Goal: Task Accomplishment & Management: Use online tool/utility

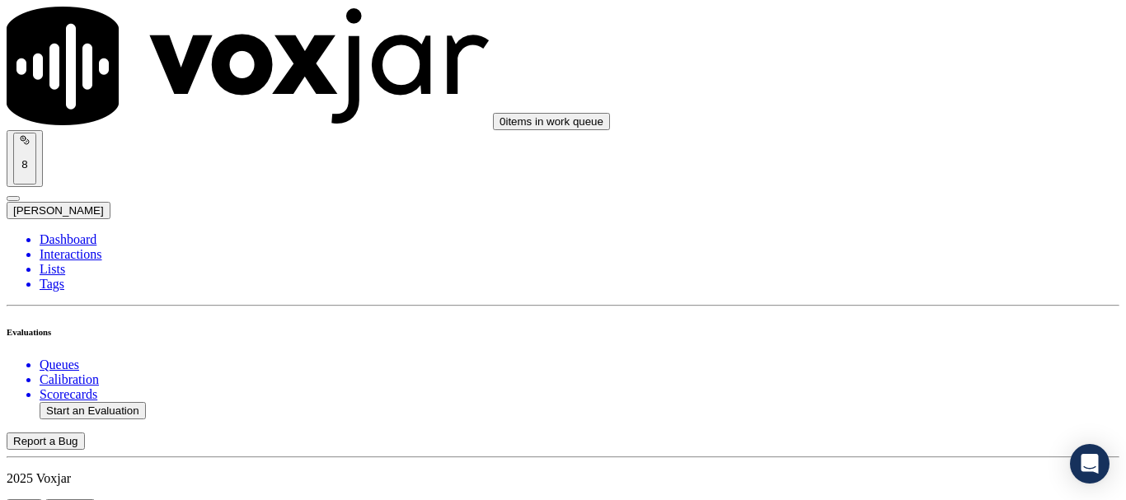
scroll to position [165, 0]
click at [107, 402] on button "Start an Evaluation" at bounding box center [93, 410] width 106 height 17
type input "20250918-124845_6104209731-all.mp3"
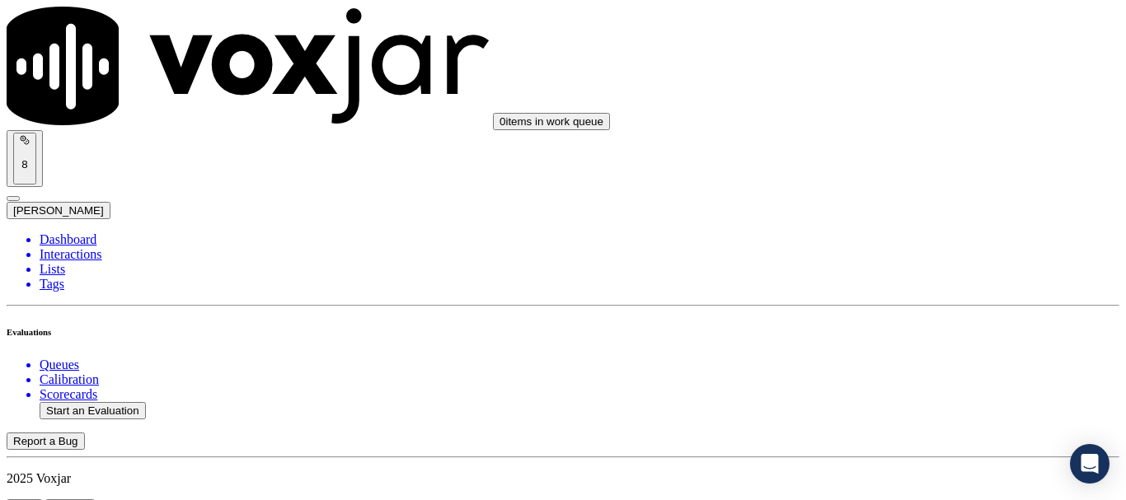
type input "car"
type input "[DATE]T23:57"
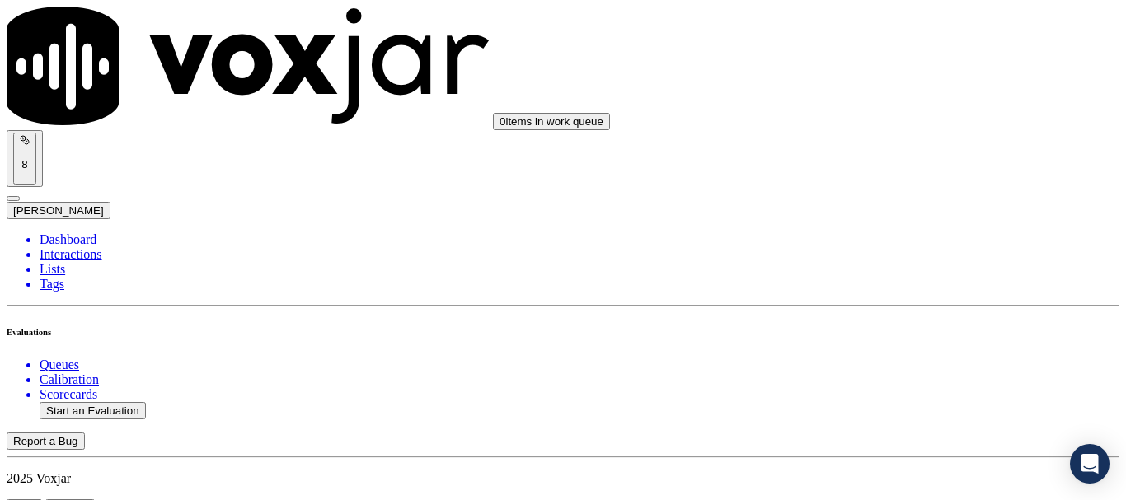
scroll to position [144, 0]
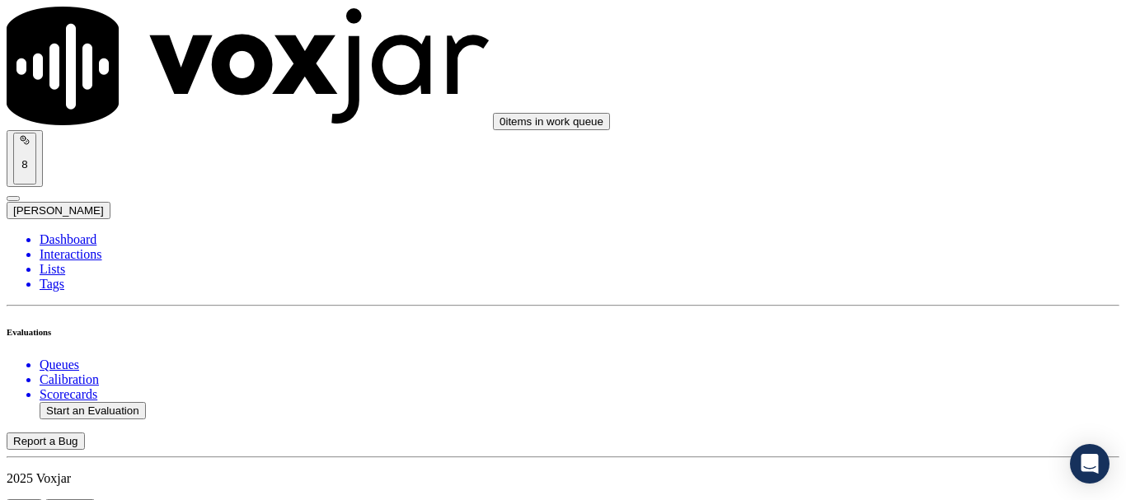
scroll to position [247, 0]
type input "[PERSON_NAME]"
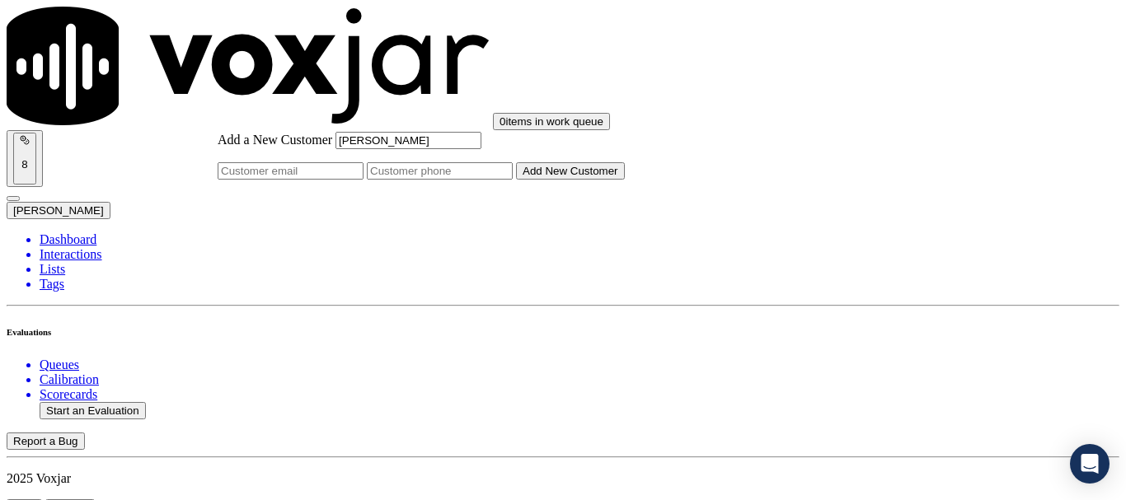
type input "[PERSON_NAME]"
click at [513, 180] on input "Add a New Customer" at bounding box center [440, 170] width 146 height 17
paste input "6104209731"
type input "6104209731"
click at [625, 180] on button "Add New Customer" at bounding box center [570, 170] width 109 height 17
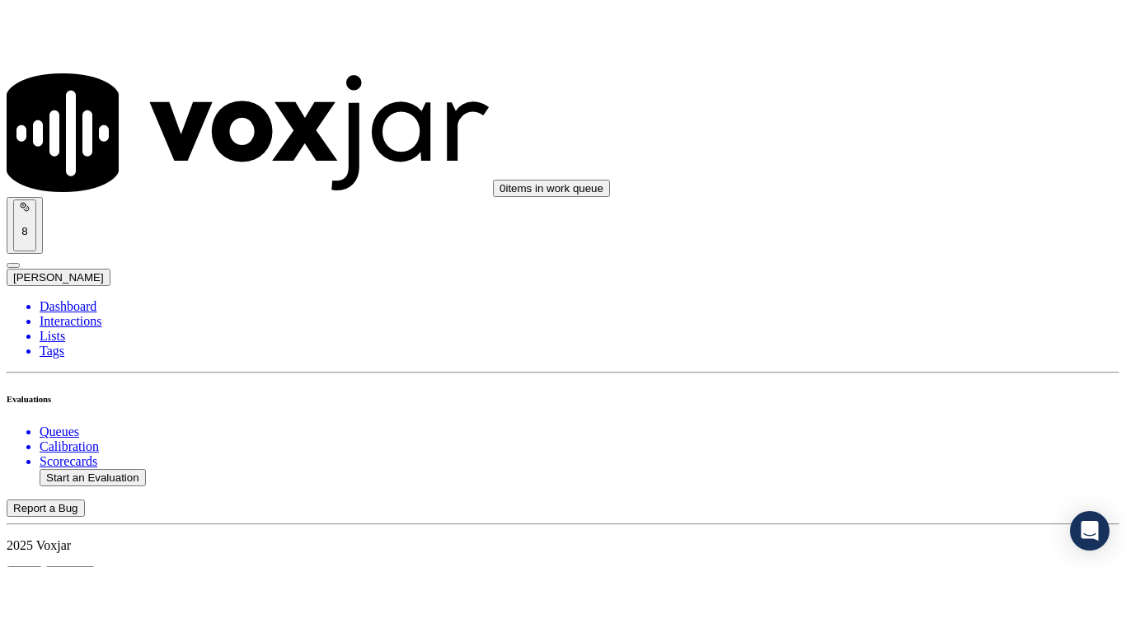
scroll to position [330, 0]
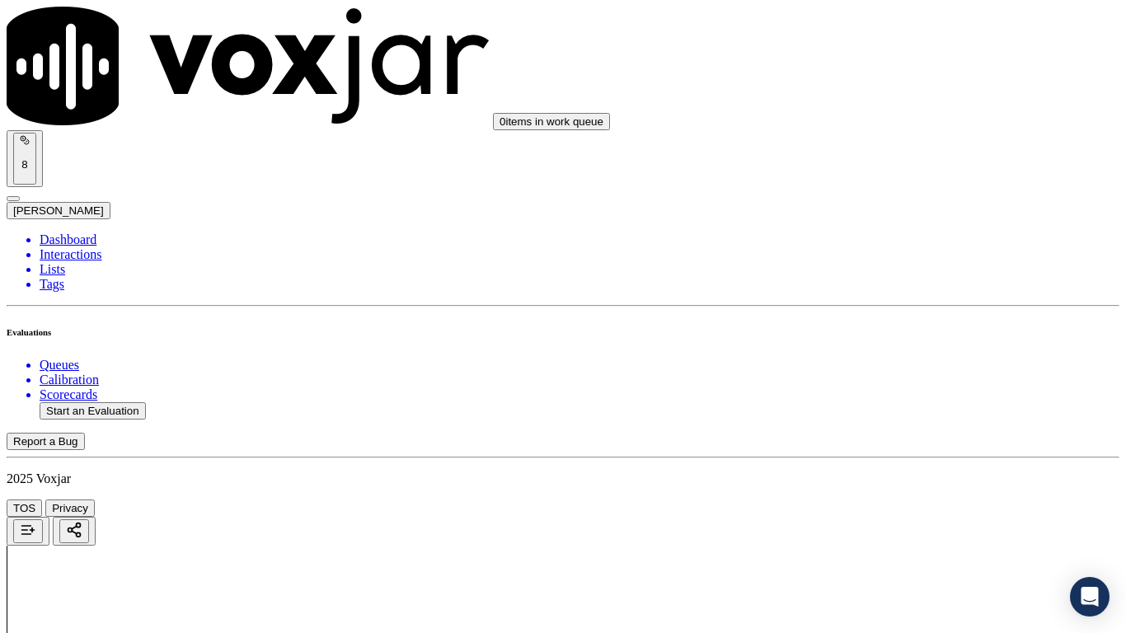
scroll to position [247, 0]
click at [912, 93] on div "Yes" at bounding box center [938, 85] width 209 height 15
click at [902, 319] on div "Yes" at bounding box center [938, 313] width 209 height 15
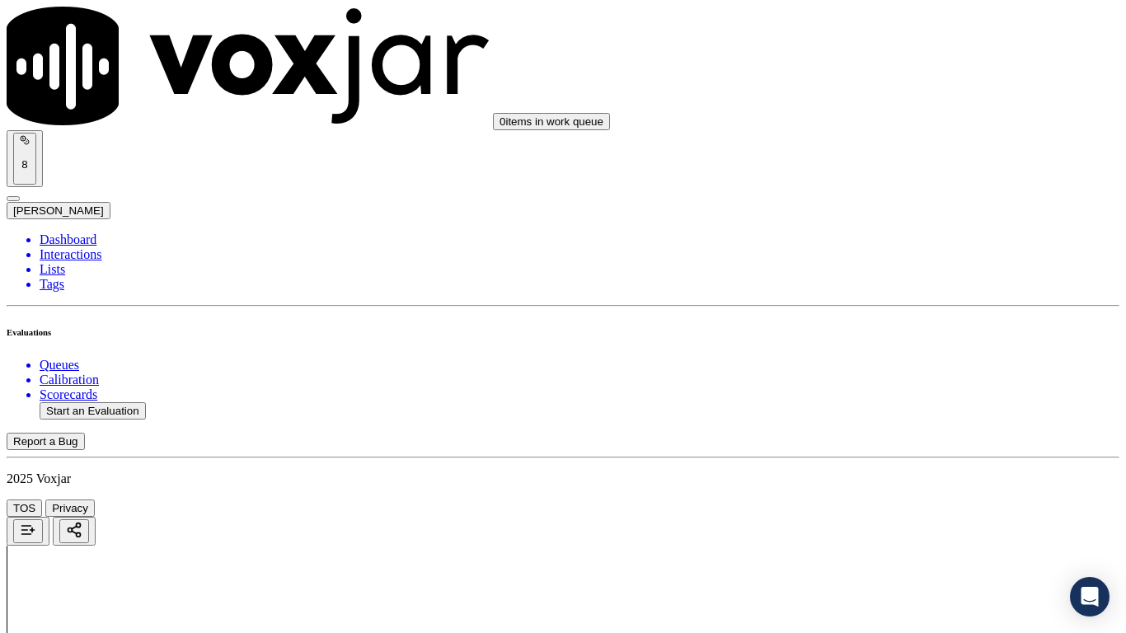
scroll to position [494, 0]
click at [902, 271] on div "Yes" at bounding box center [938, 273] width 209 height 15
click at [919, 499] on div "N/A" at bounding box center [938, 530] width 209 height 15
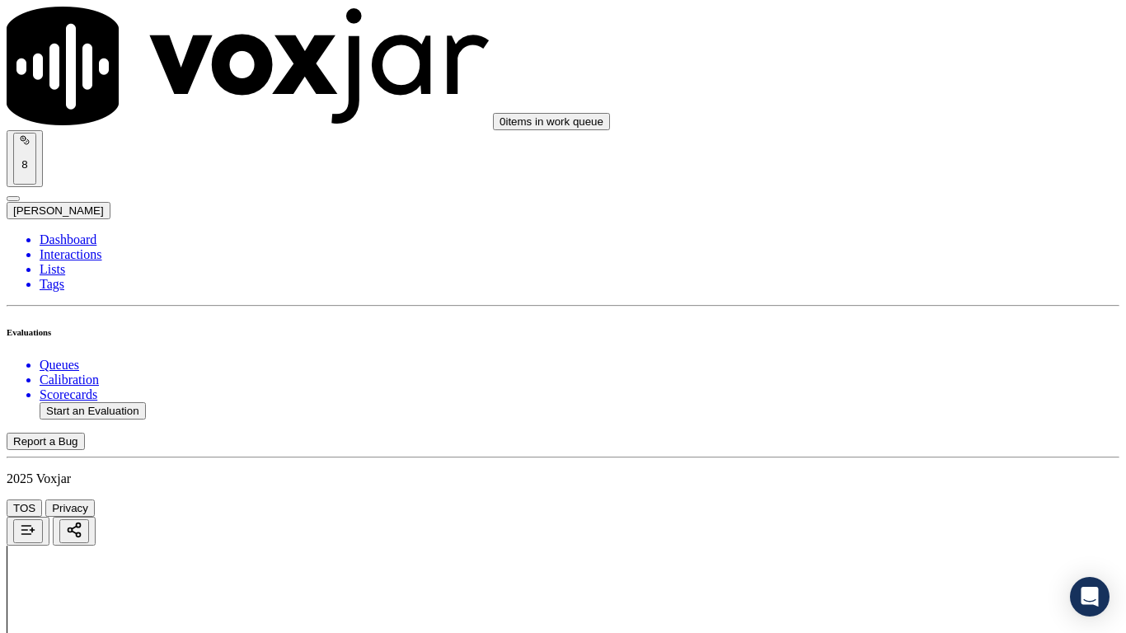
scroll to position [1154, 0]
click at [912, 146] on div "N/A" at bounding box center [938, 138] width 209 height 15
click at [913, 322] on div "Yes" at bounding box center [938, 316] width 209 height 15
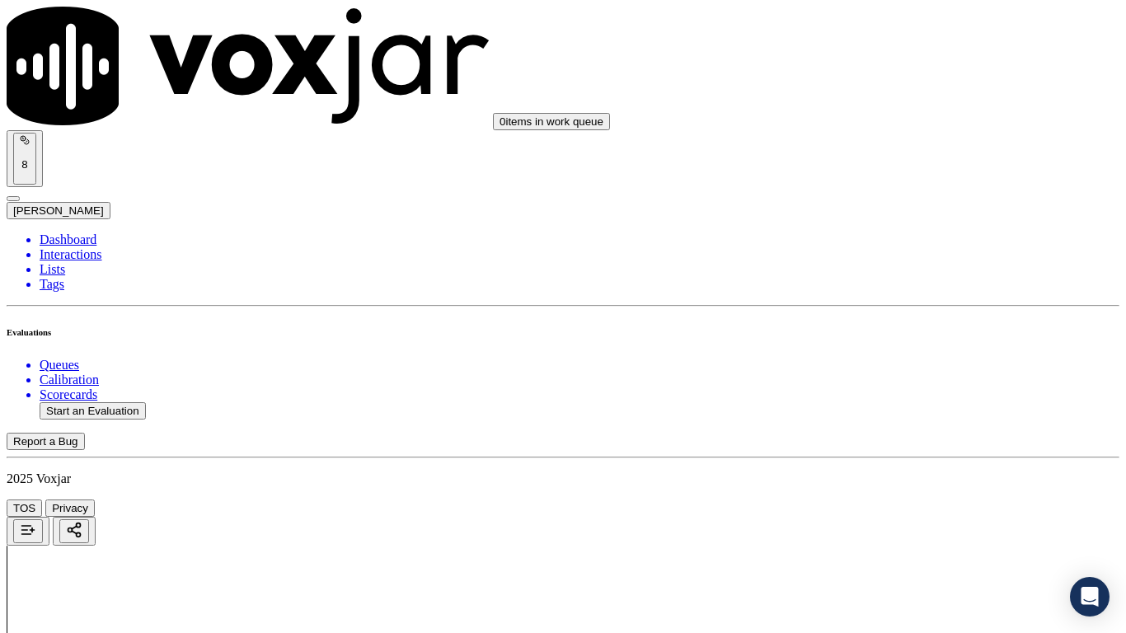
click at [924, 499] on div "Yes" at bounding box center [938, 544] width 209 height 15
click at [898, 114] on div "Yes" at bounding box center [938, 112] width 209 height 15
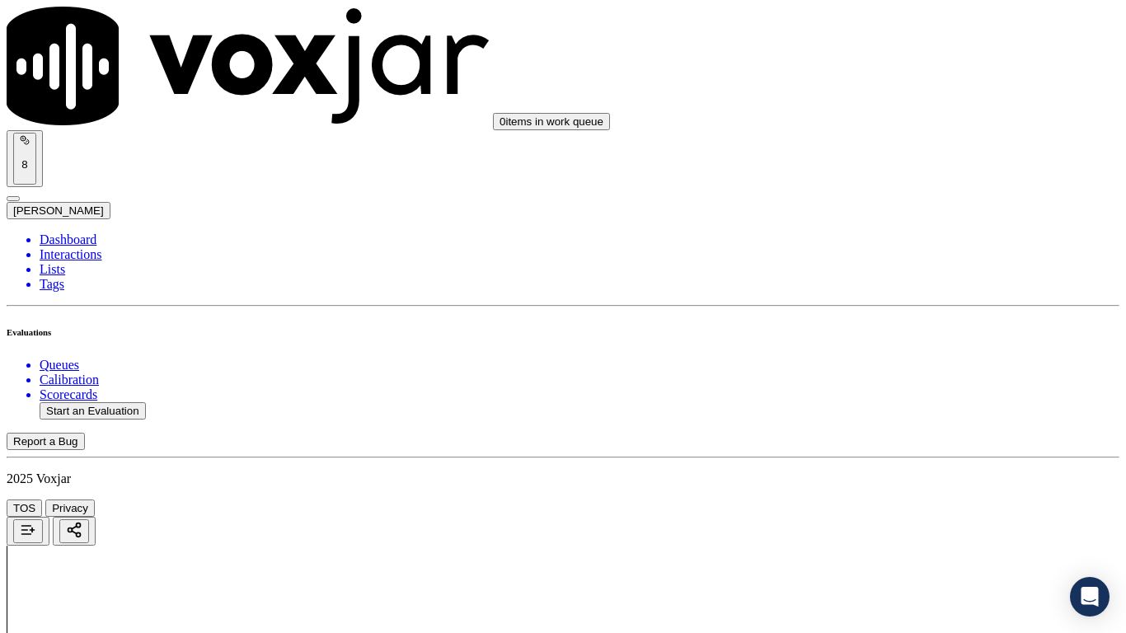
click at [893, 327] on div "Yes" at bounding box center [938, 319] width 209 height 15
click at [894, 444] on div "Yes" at bounding box center [938, 440] width 209 height 15
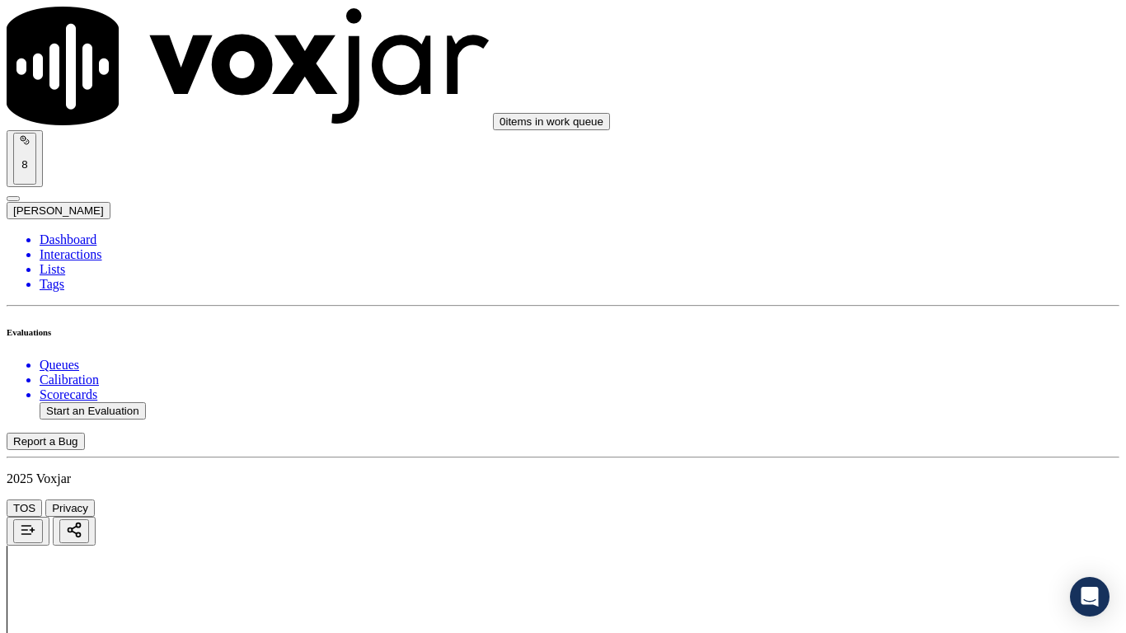
click at [905, 238] on div "Yes" at bounding box center [938, 230] width 209 height 15
click at [921, 499] on div "Yes" at bounding box center [938, 517] width 209 height 15
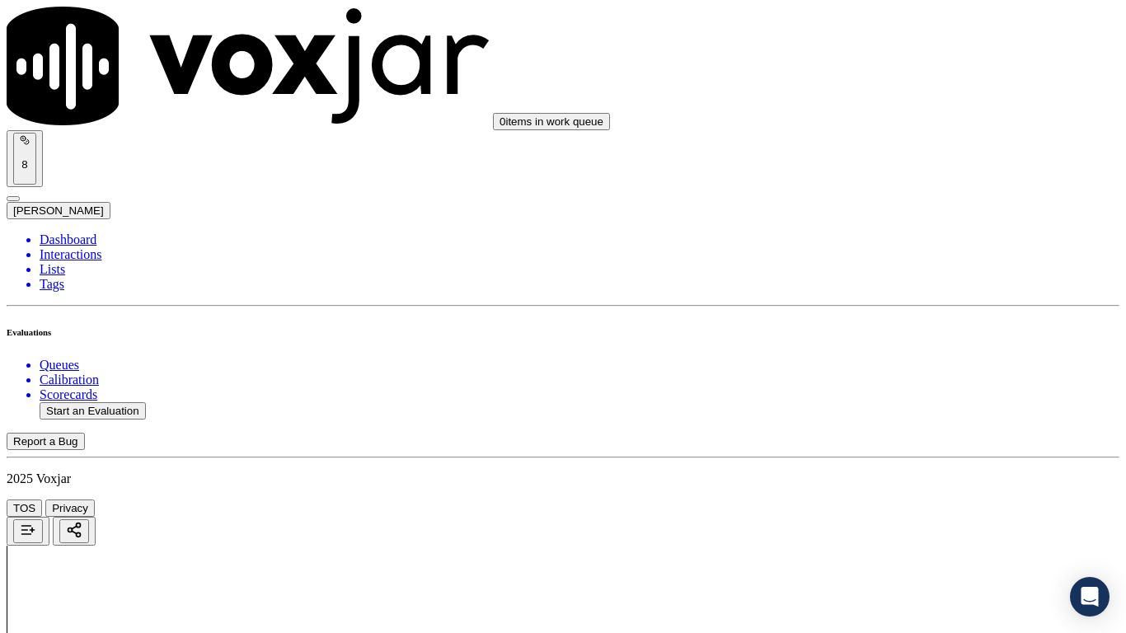
click at [907, 199] on div "Yes" at bounding box center [938, 191] width 209 height 15
click at [912, 156] on div "Yes" at bounding box center [938, 148] width 209 height 15
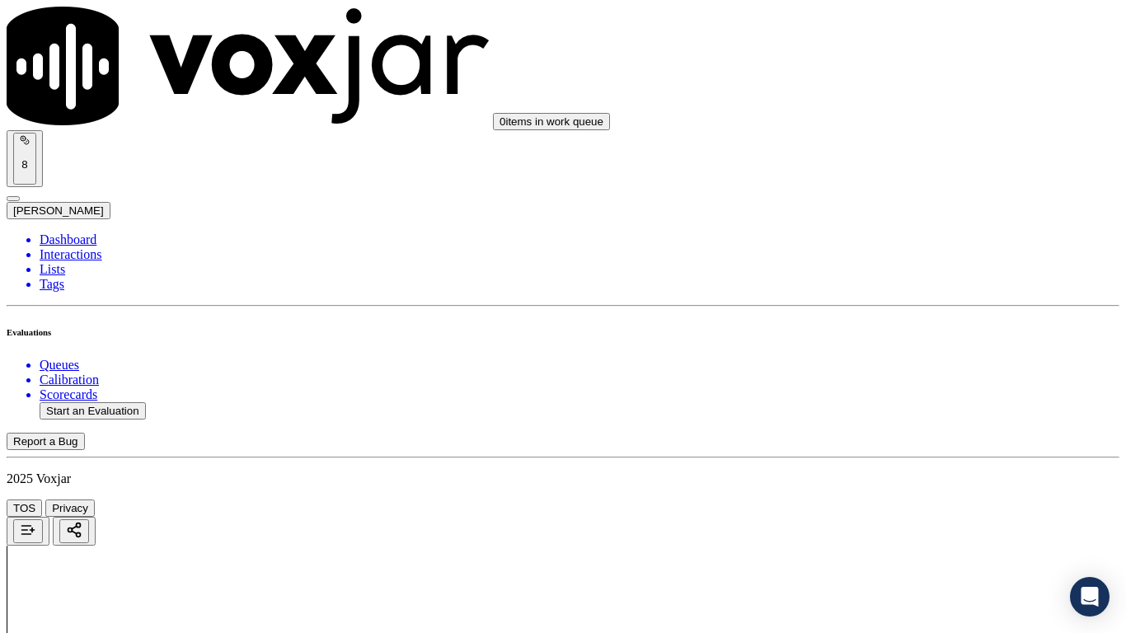
scroll to position [3461, 0]
click at [892, 156] on div "Yes" at bounding box center [938, 151] width 209 height 15
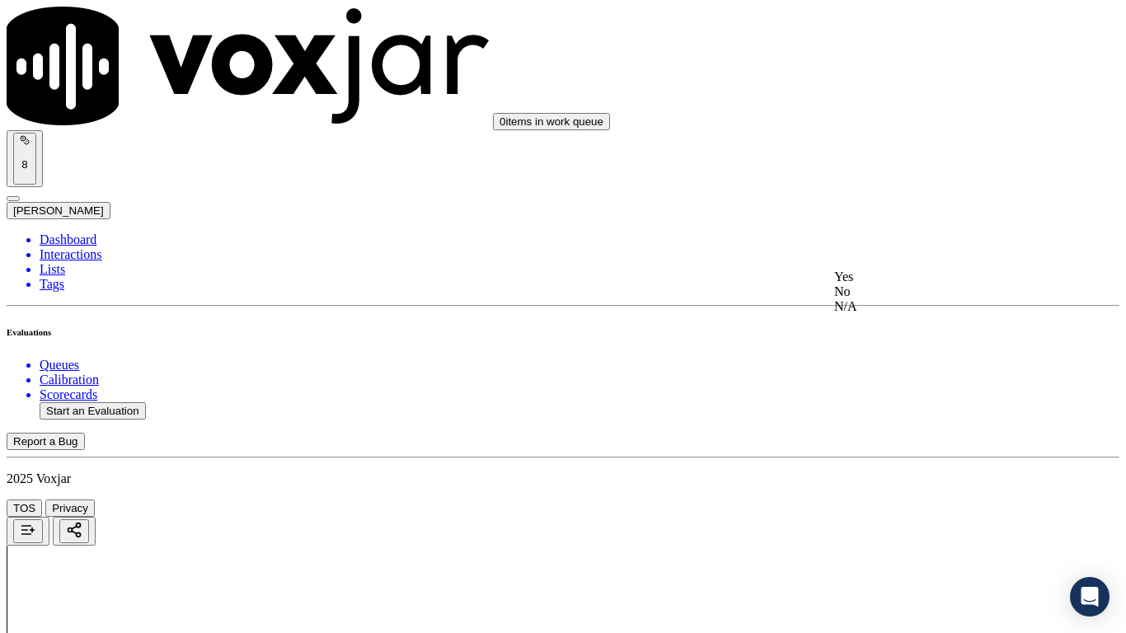
click at [911, 283] on div "Yes" at bounding box center [938, 276] width 209 height 15
click at [908, 222] on div "Yes" at bounding box center [938, 214] width 209 height 15
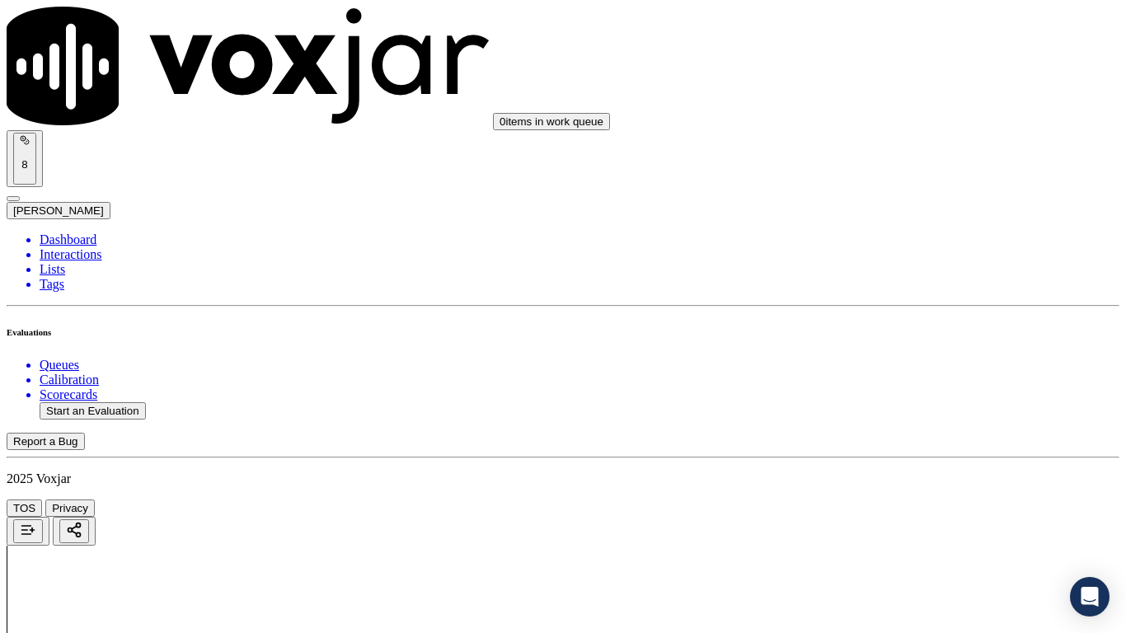
click at [911, 162] on div "Yes" at bounding box center [938, 155] width 209 height 15
click at [907, 453] on div "Yes" at bounding box center [938, 450] width 209 height 15
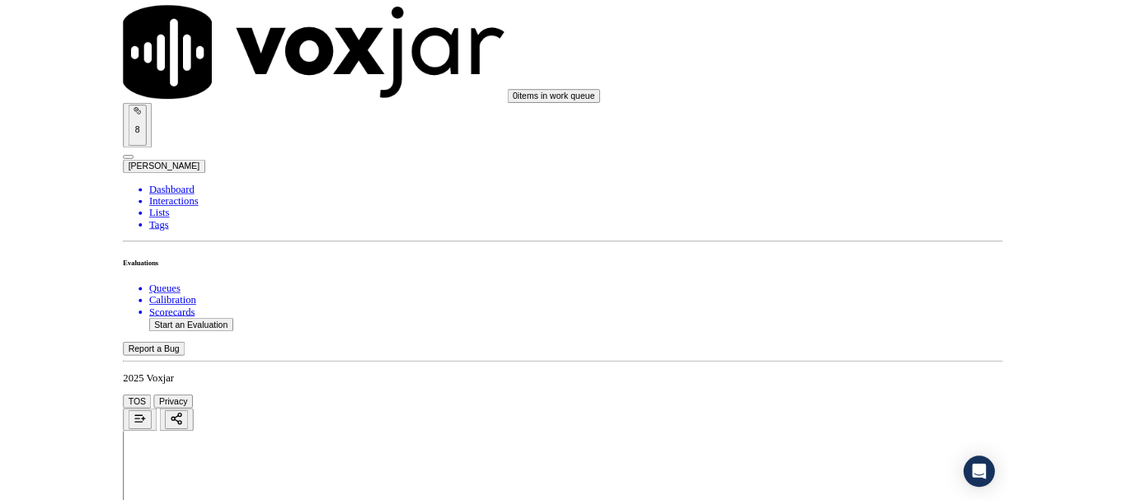
scroll to position [4560, 0]
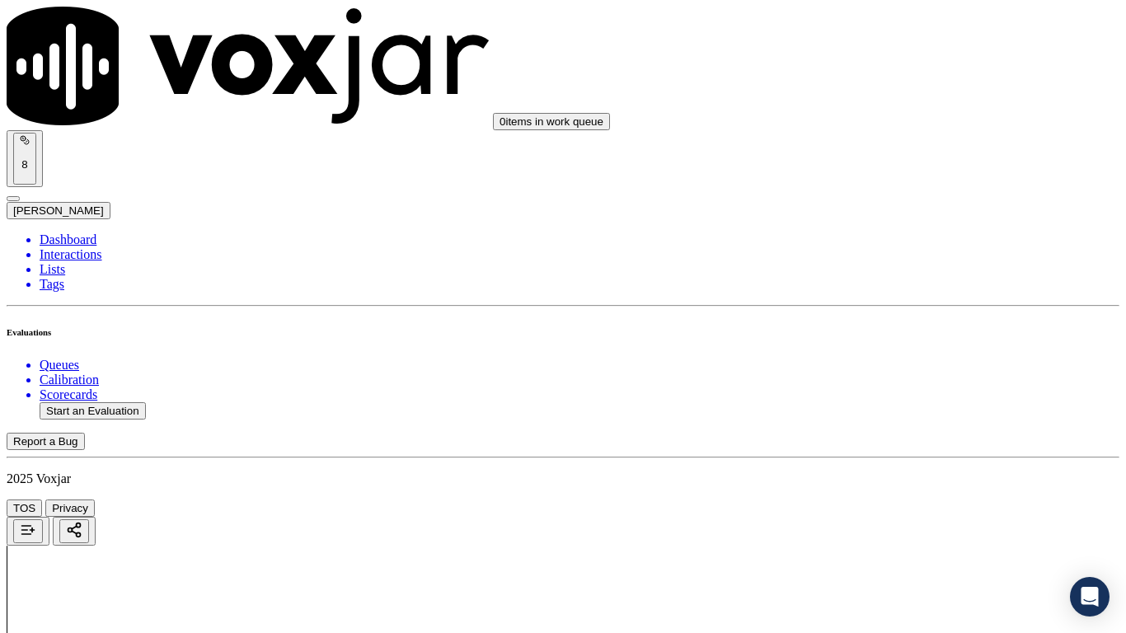
click at [892, 223] on div "Yes" at bounding box center [938, 218] width 209 height 15
click at [913, 453] on div "Yes" at bounding box center [938, 445] width 209 height 15
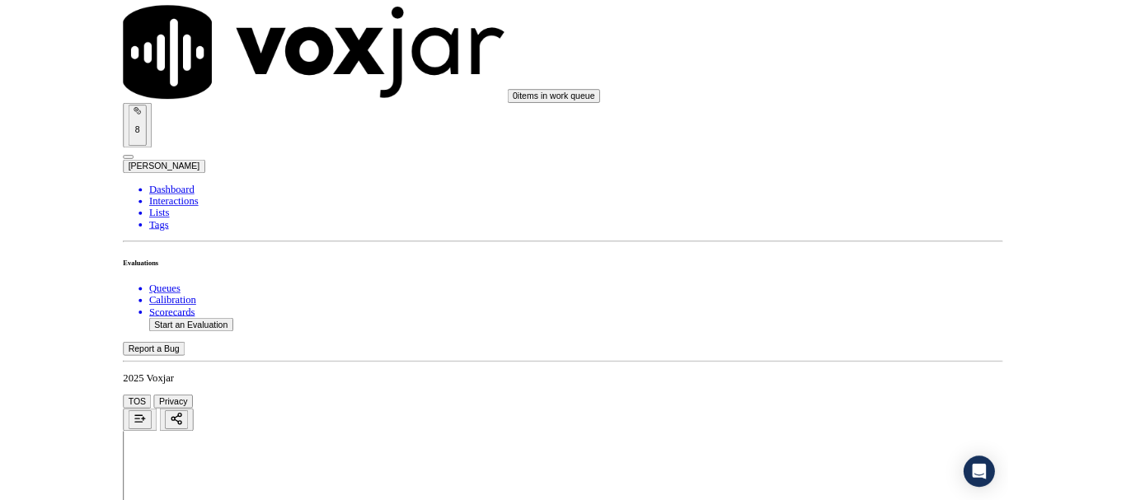
scroll to position [247, 0]
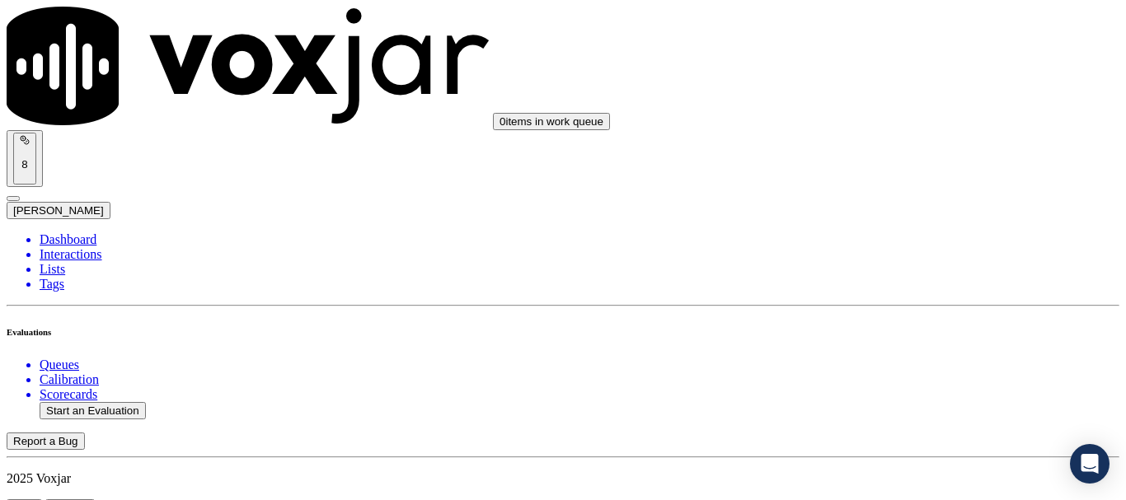
click at [106, 402] on button "Start an Evaluation" at bounding box center [93, 410] width 106 height 17
type input "20250918-150444_4125077252-all.mp3"
type input "[PERSON_NAME]"
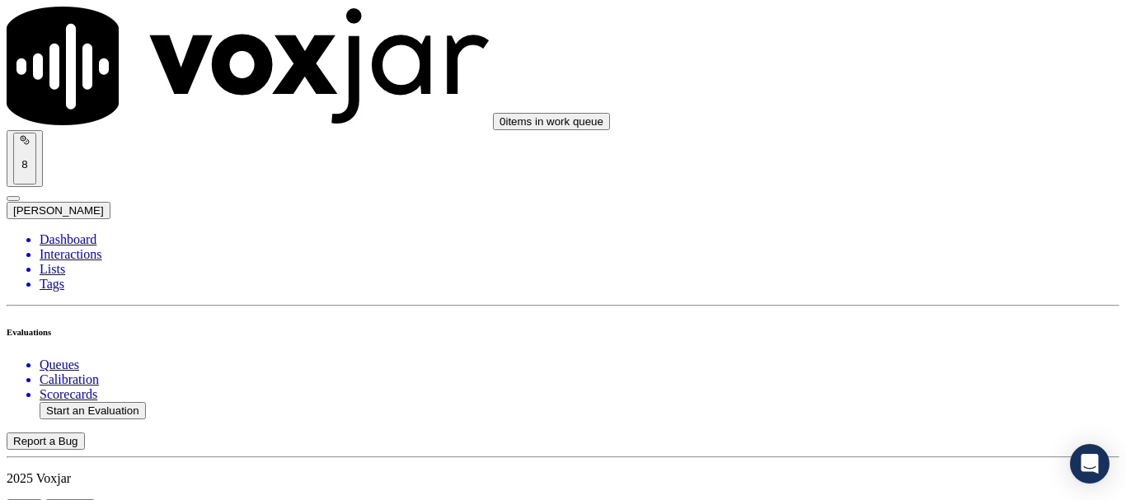
type input "[DATE]T00:01"
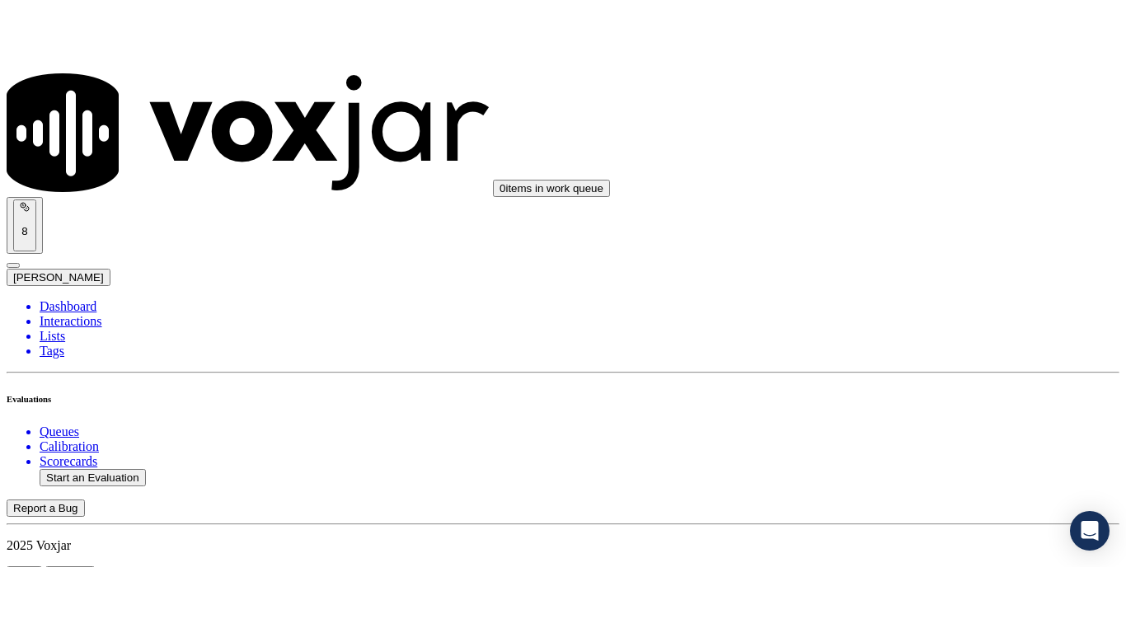
scroll to position [144, 0]
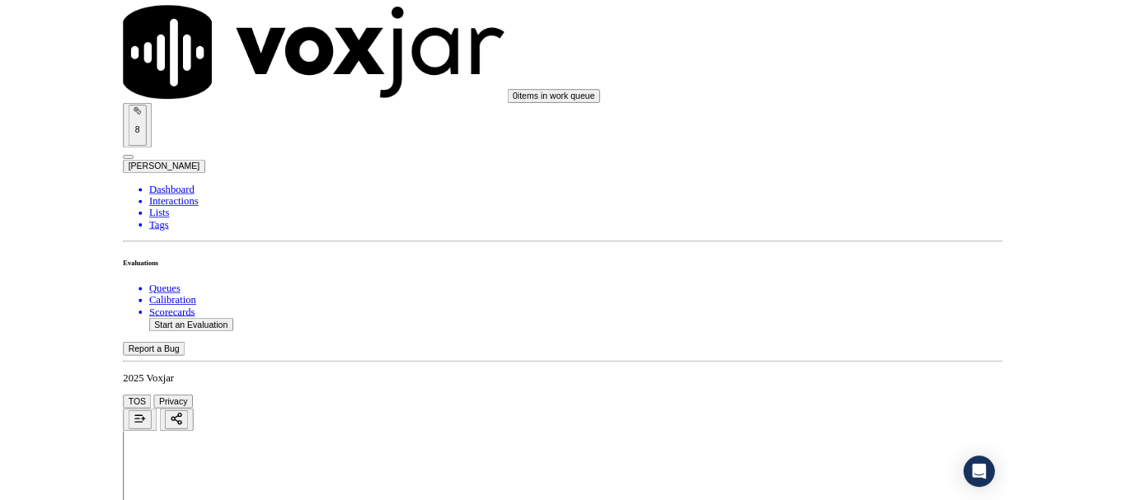
scroll to position [207, 0]
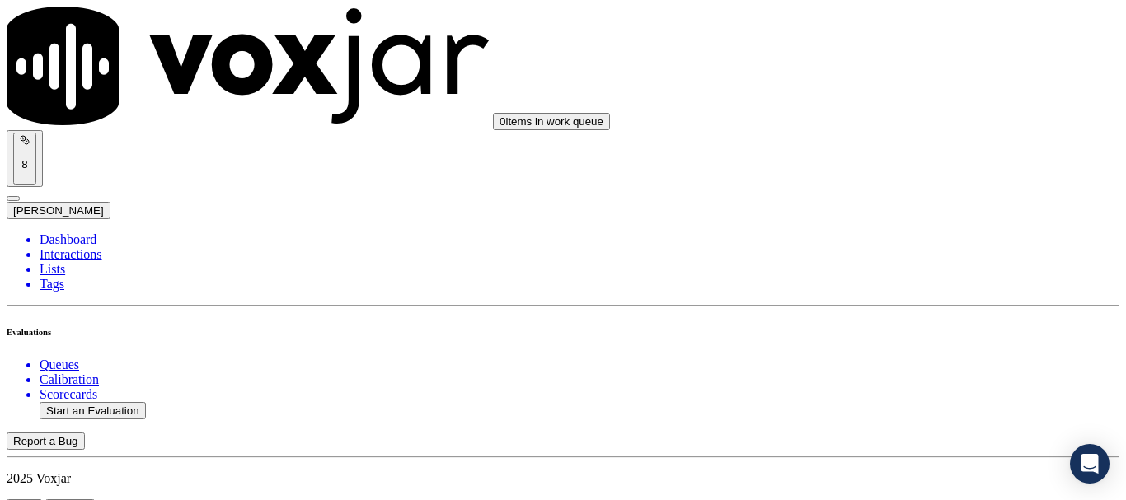
scroll to position [247, 0]
type input "[PERSON_NAME]"
